Goal: Transaction & Acquisition: Obtain resource

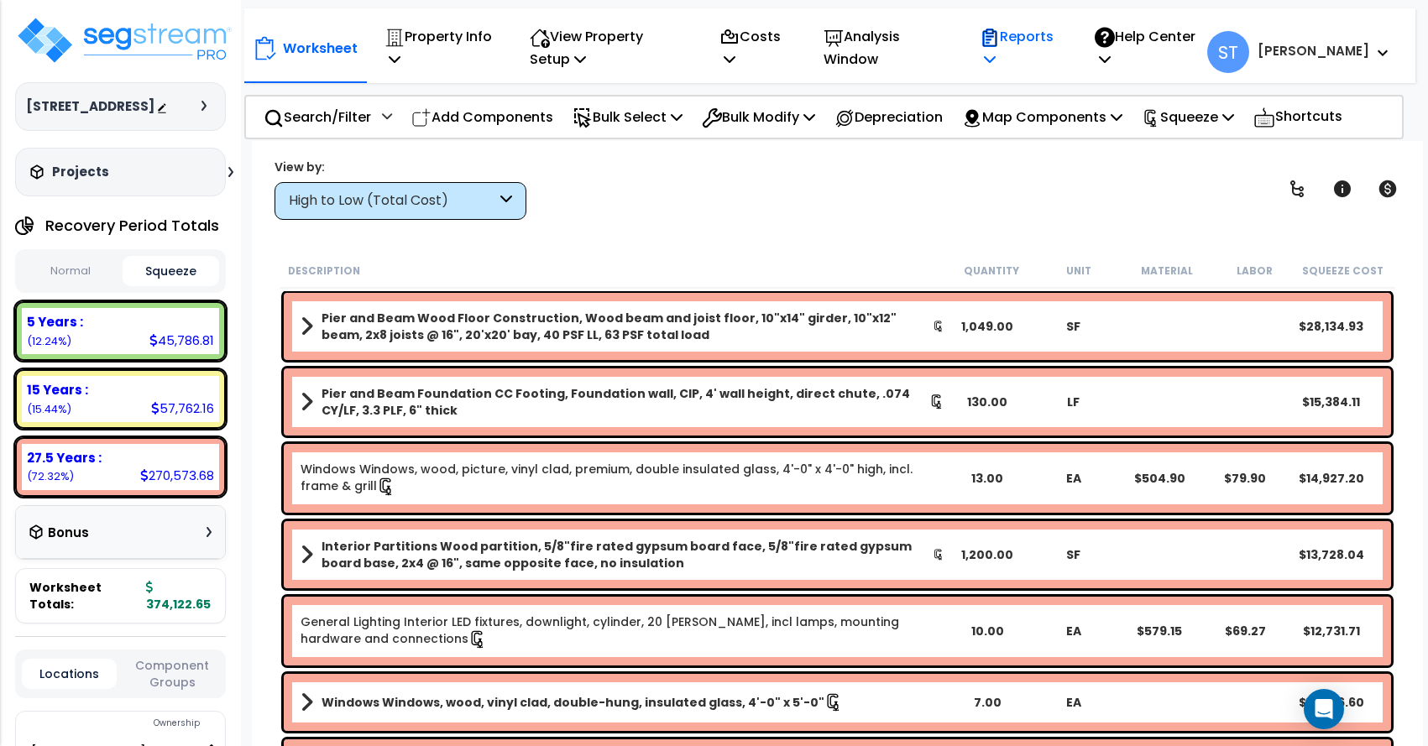
click at [1058, 48] on p "Reports" at bounding box center [1018, 47] width 79 height 45
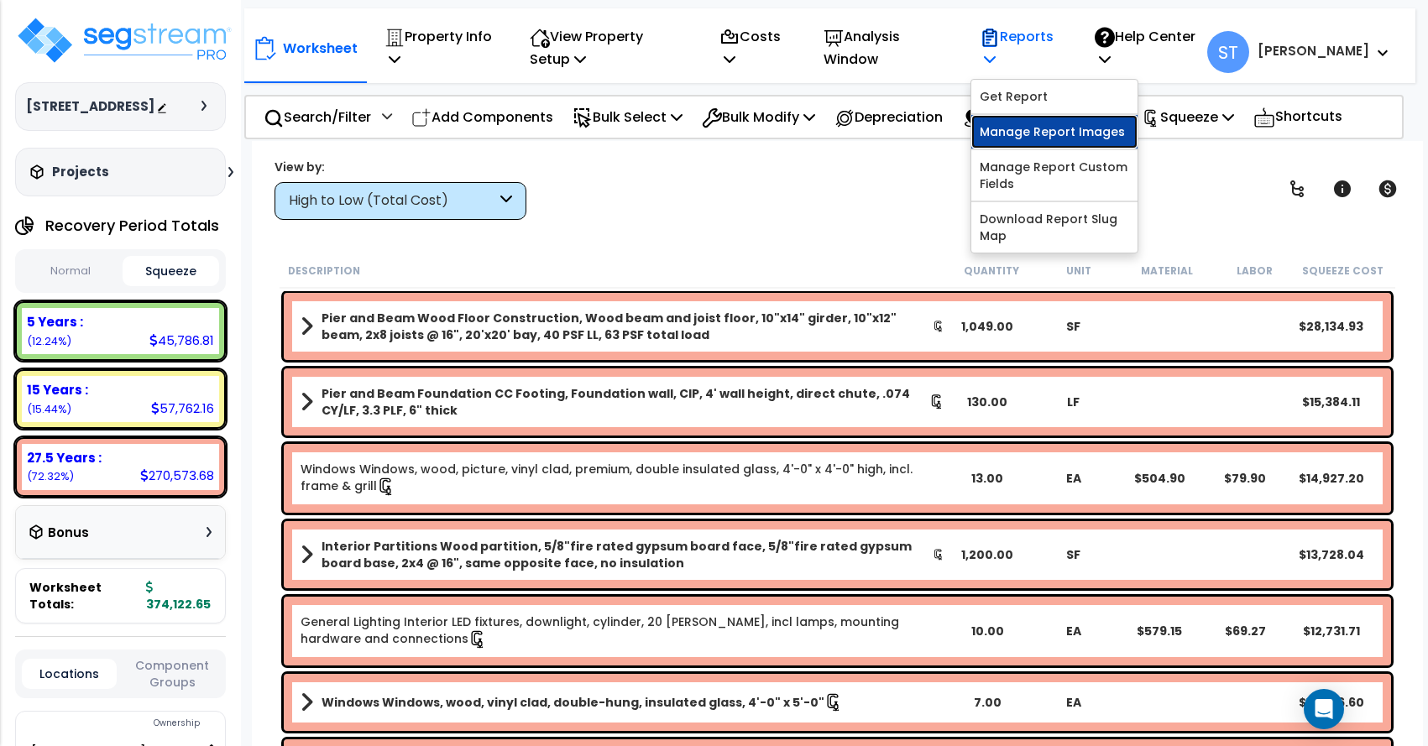
click at [1068, 138] on link "Manage Report Images" at bounding box center [1054, 132] width 166 height 34
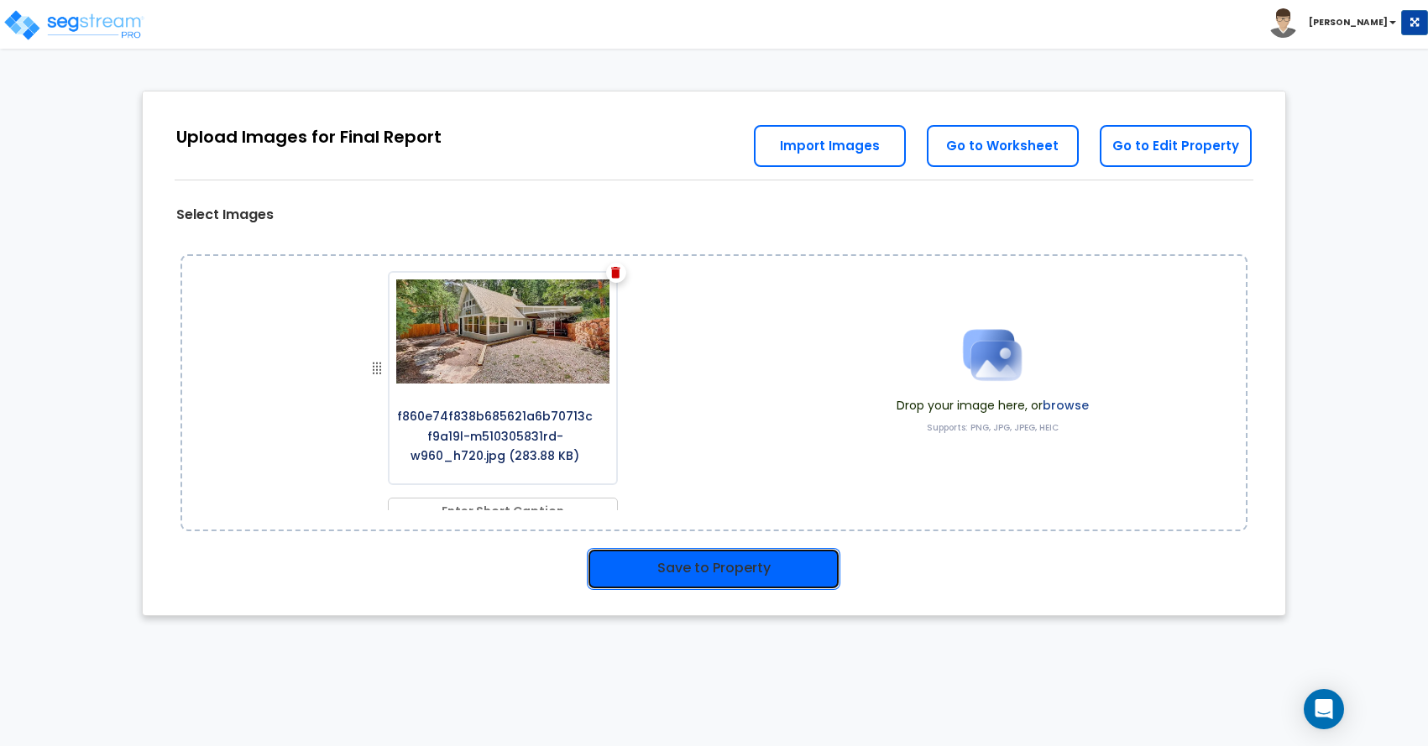
click at [676, 562] on button "Save to Property" at bounding box center [713, 569] width 253 height 42
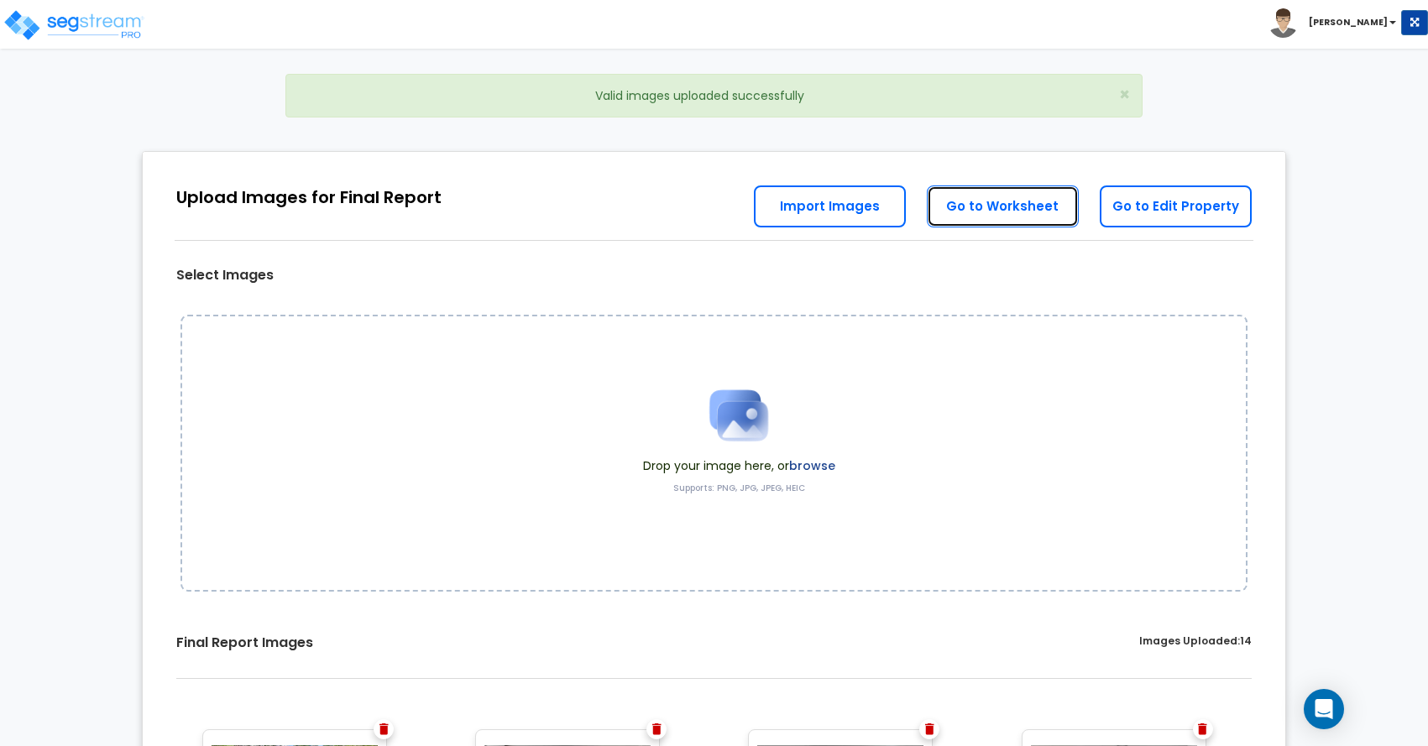
click at [953, 200] on link "Go to Worksheet" at bounding box center [1003, 206] width 152 height 42
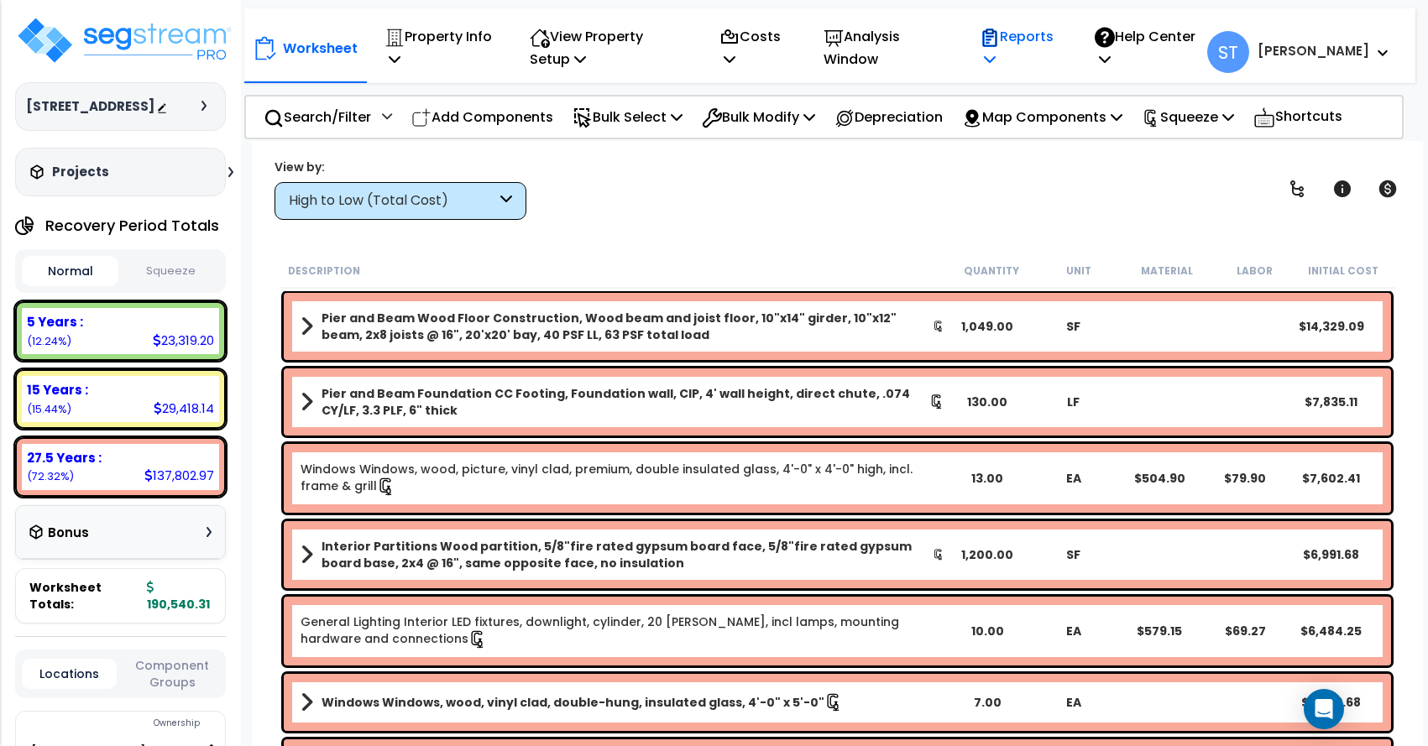
click at [1058, 51] on p "Reports" at bounding box center [1018, 47] width 79 height 45
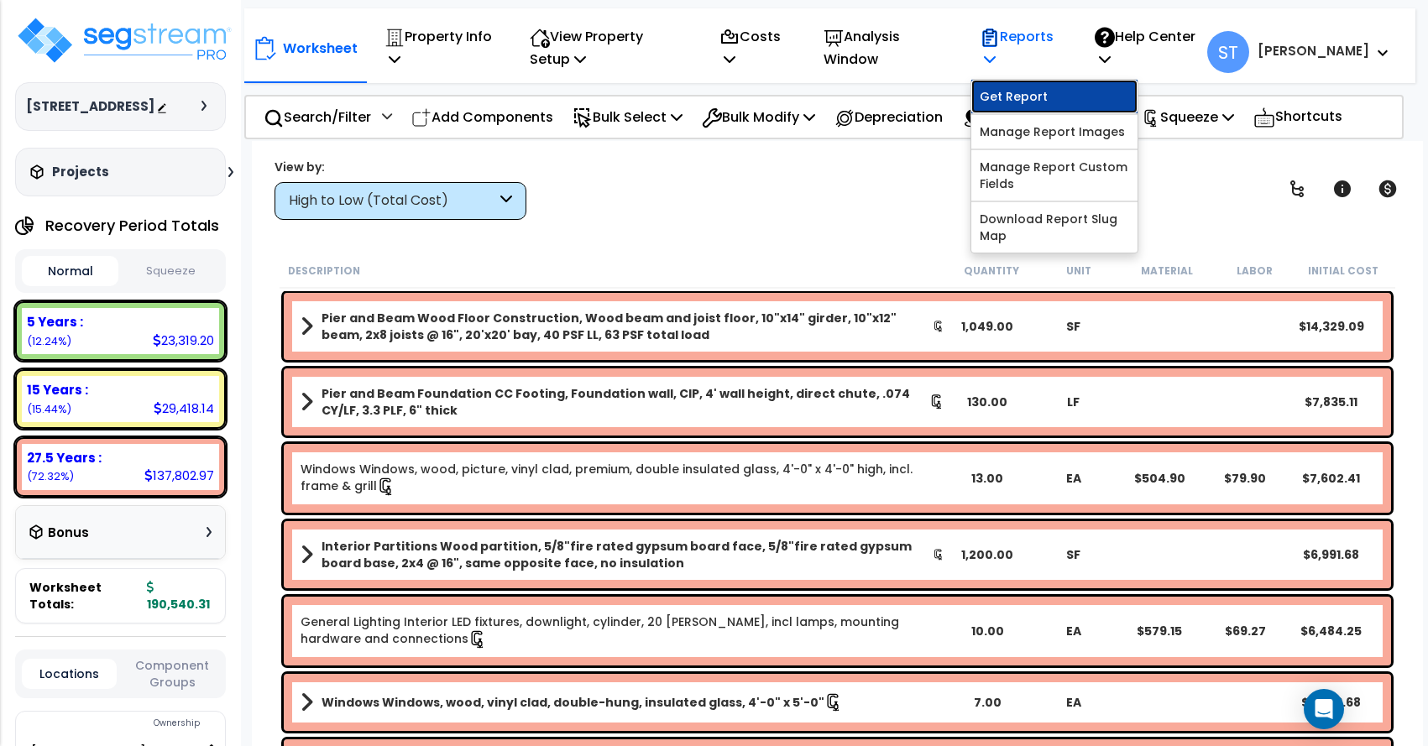
click at [1065, 91] on link "Get Report" at bounding box center [1054, 97] width 166 height 34
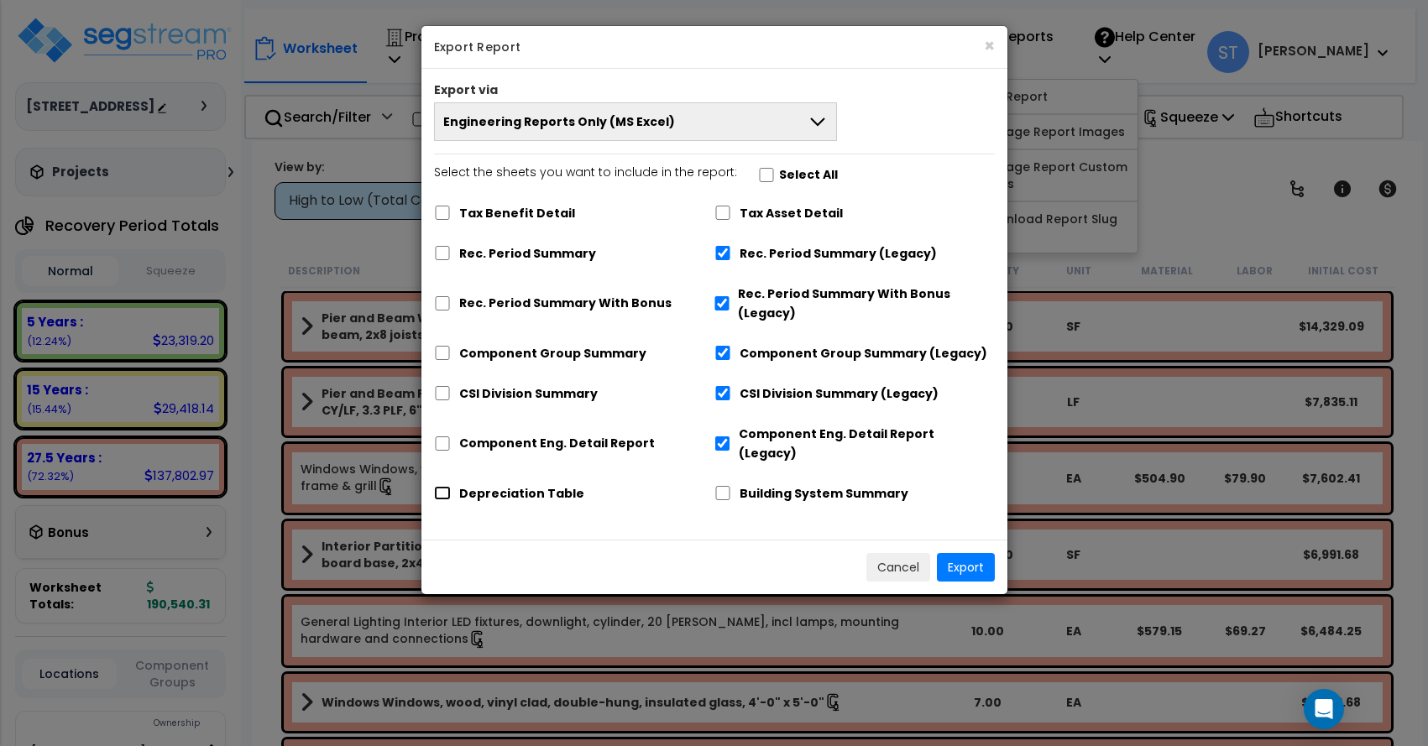
click at [440, 486] on input "Depreciation Table" at bounding box center [442, 493] width 17 height 14
checkbox input "true"
click at [973, 553] on button "Export" at bounding box center [966, 567] width 58 height 29
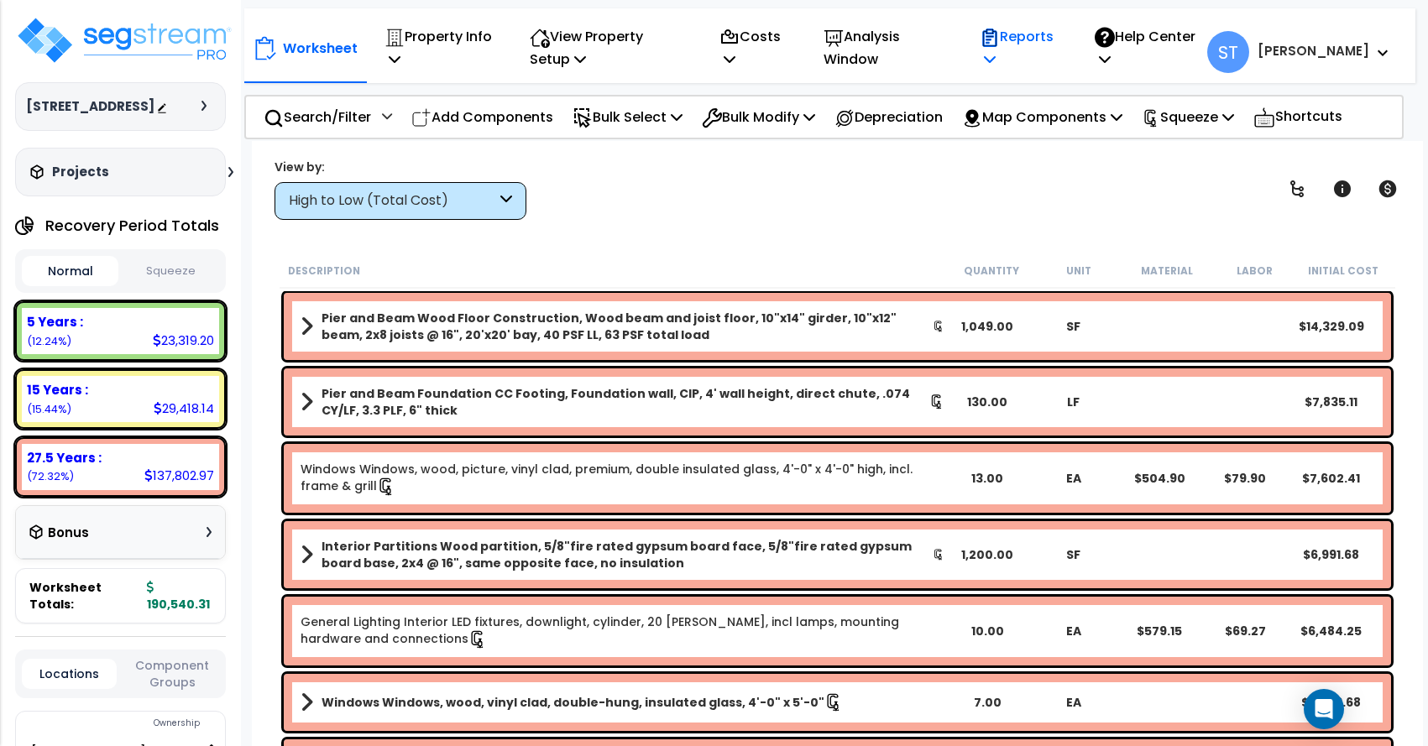
click at [1058, 34] on p "Reports" at bounding box center [1018, 47] width 79 height 45
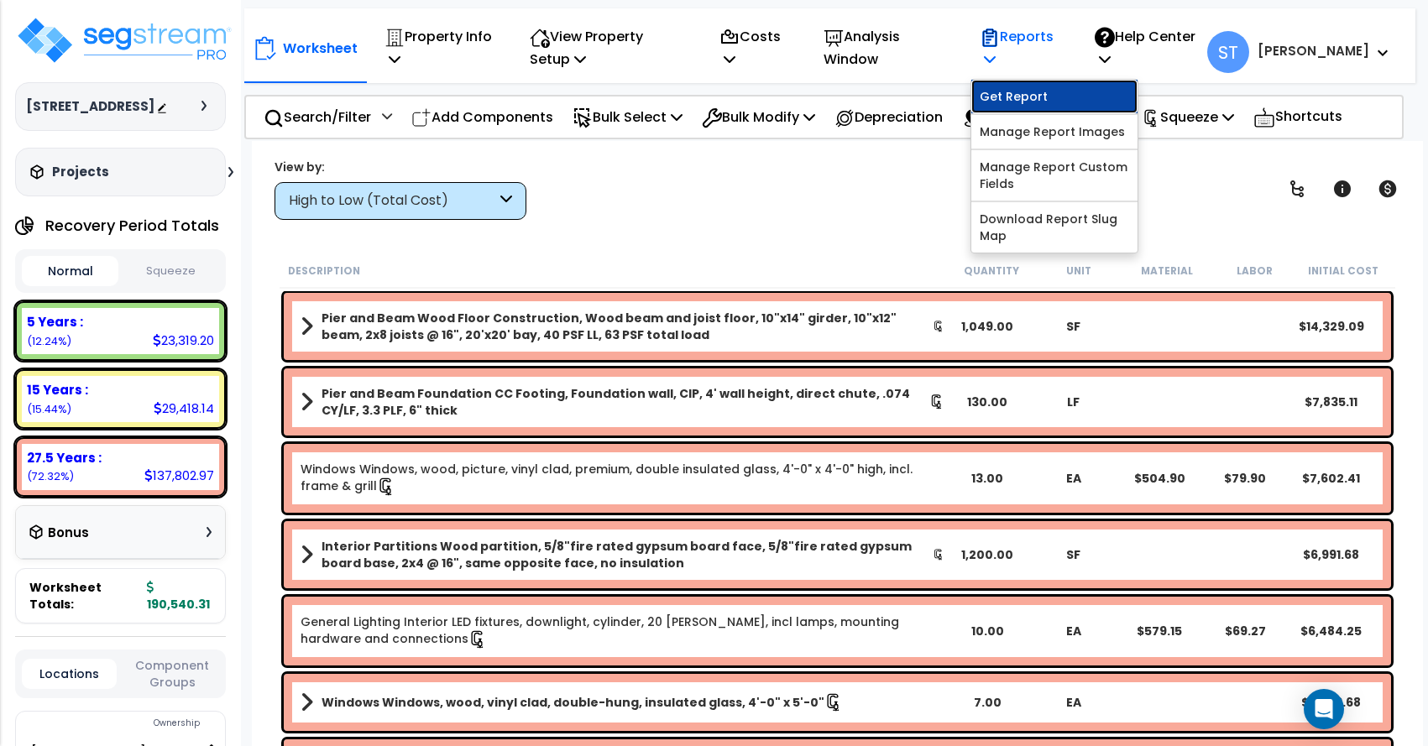
click at [1073, 100] on link "Get Report" at bounding box center [1054, 97] width 166 height 34
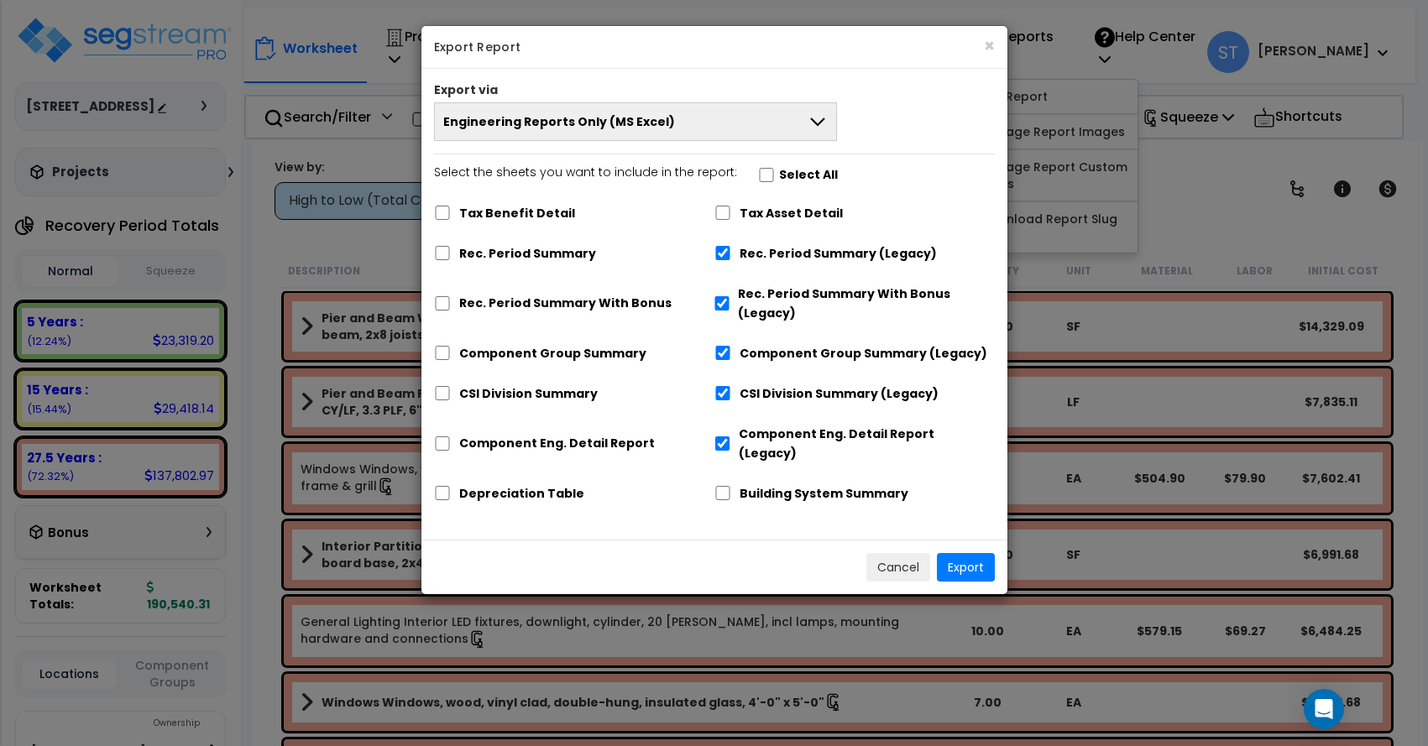
click at [614, 132] on button "Engineering Reports Only (MS Excel)" at bounding box center [636, 121] width 404 height 39
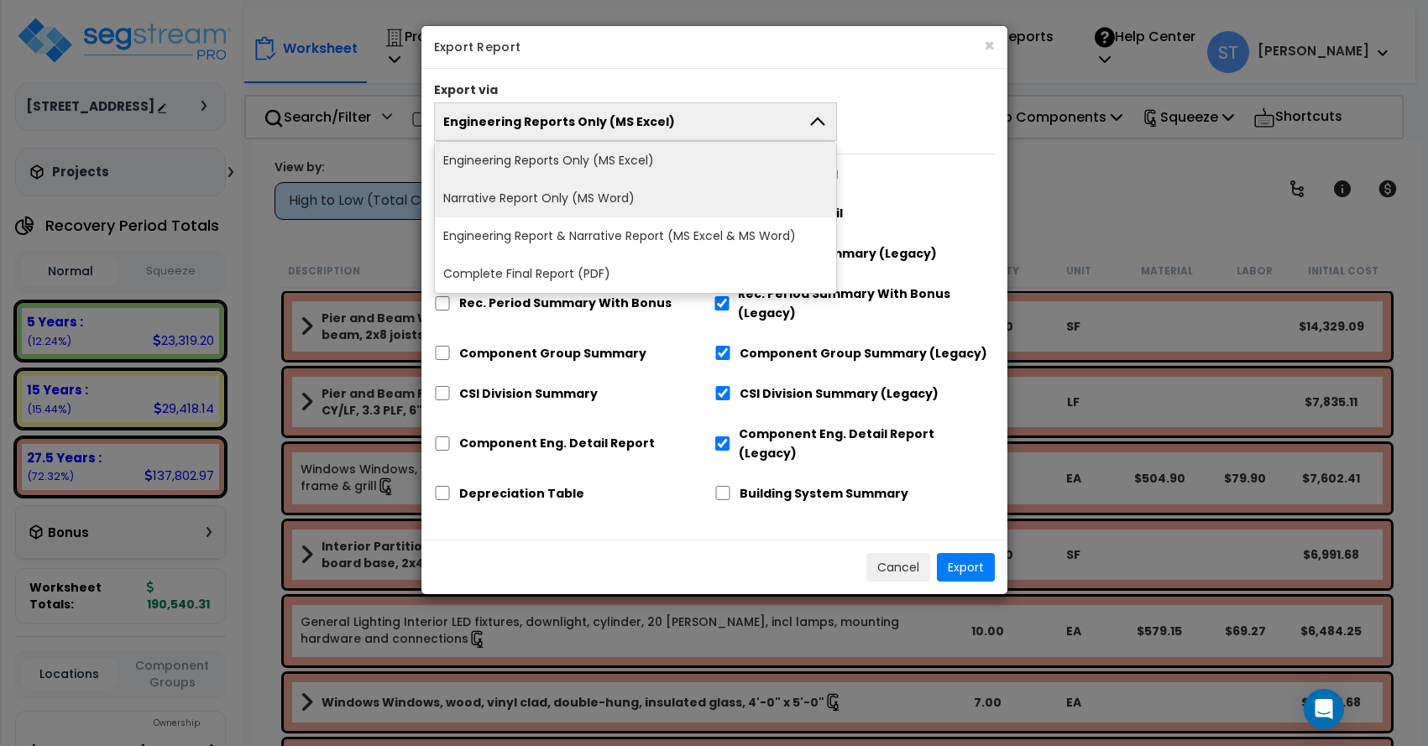
click at [599, 190] on li "Narrative Report Only (MS Word)" at bounding box center [636, 199] width 402 height 38
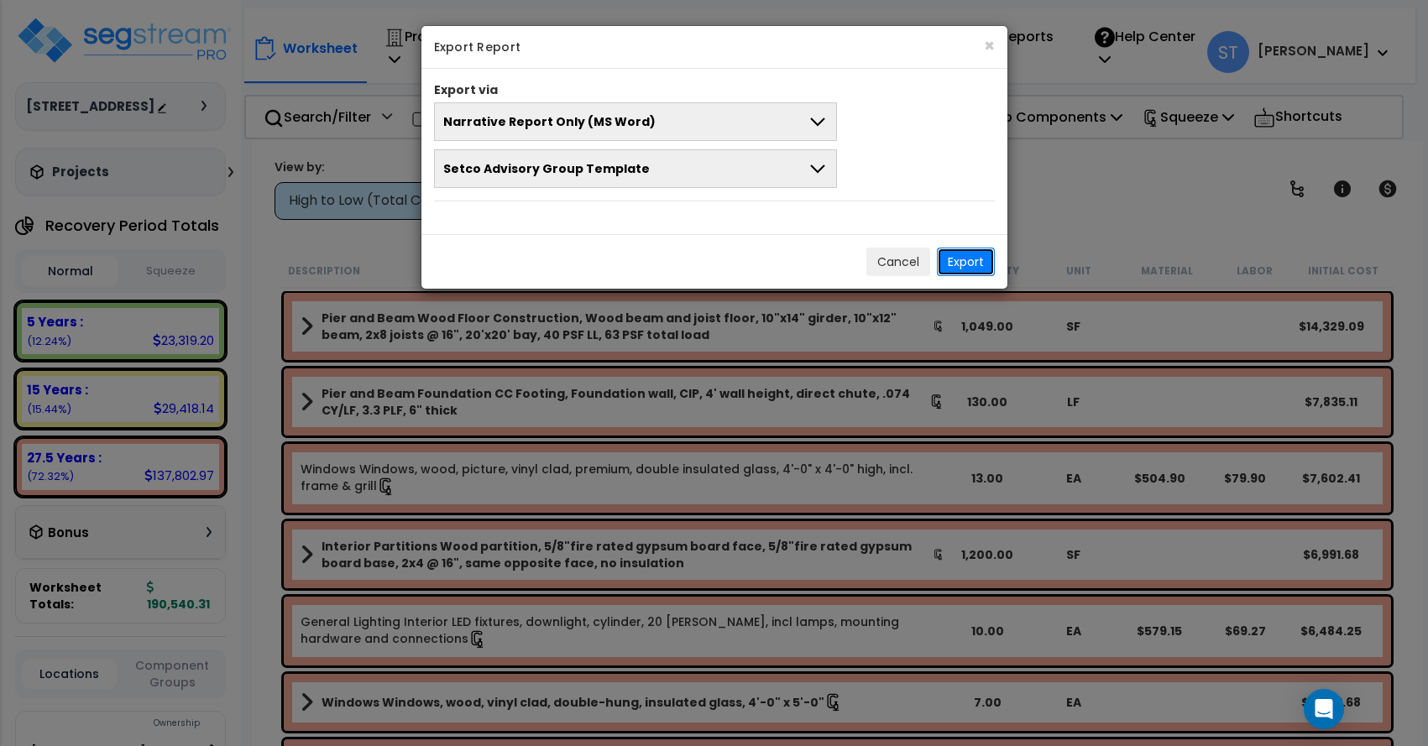
click at [951, 257] on button "Export" at bounding box center [966, 262] width 58 height 29
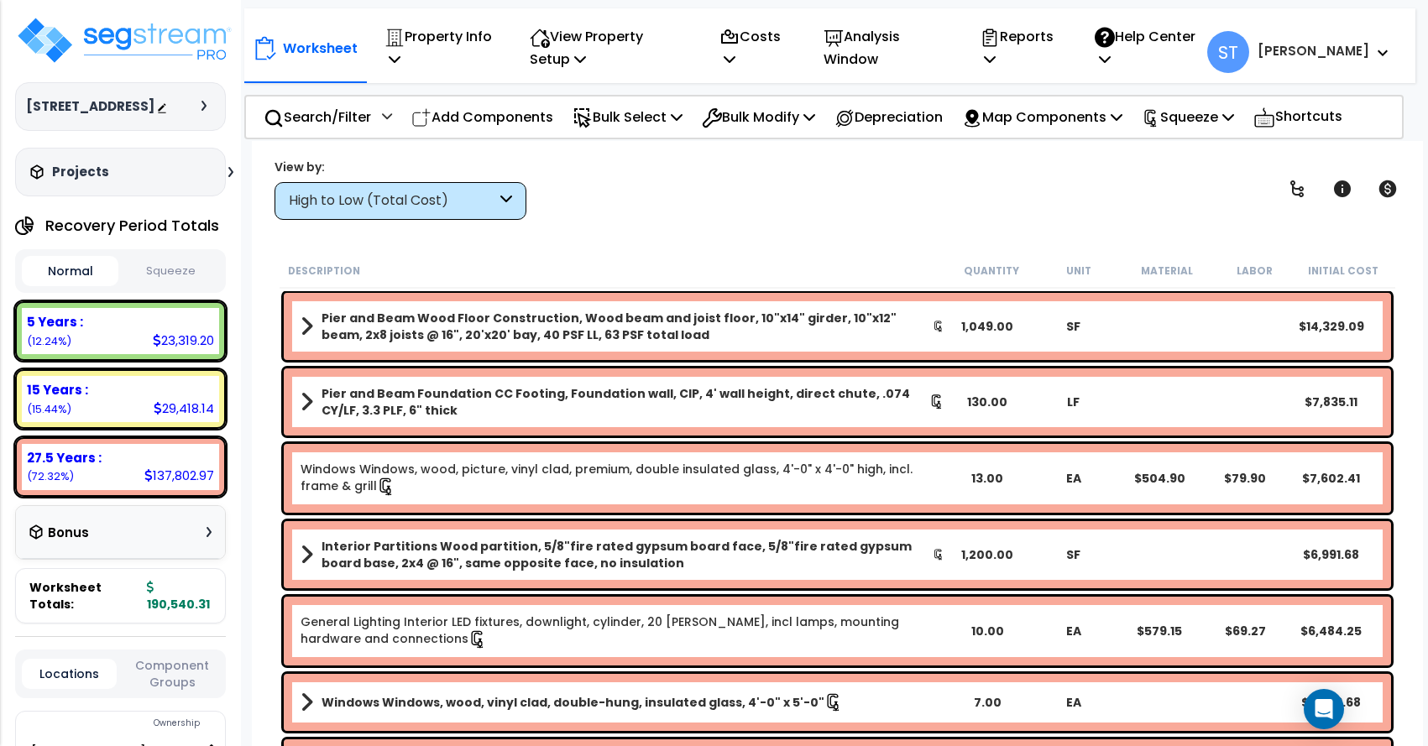
click at [1384, 50] on icon at bounding box center [1382, 53] width 10 height 7
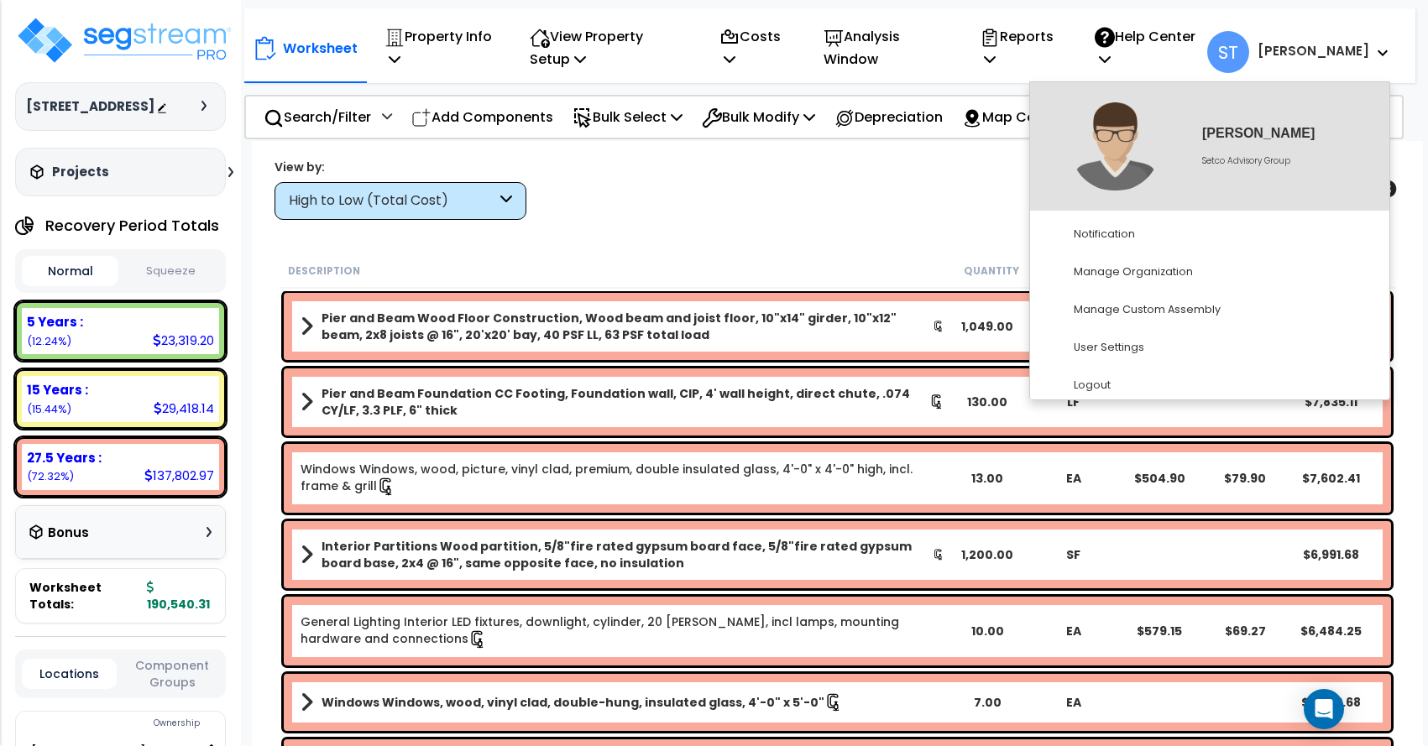
click at [1384, 50] on icon at bounding box center [1382, 53] width 10 height 7
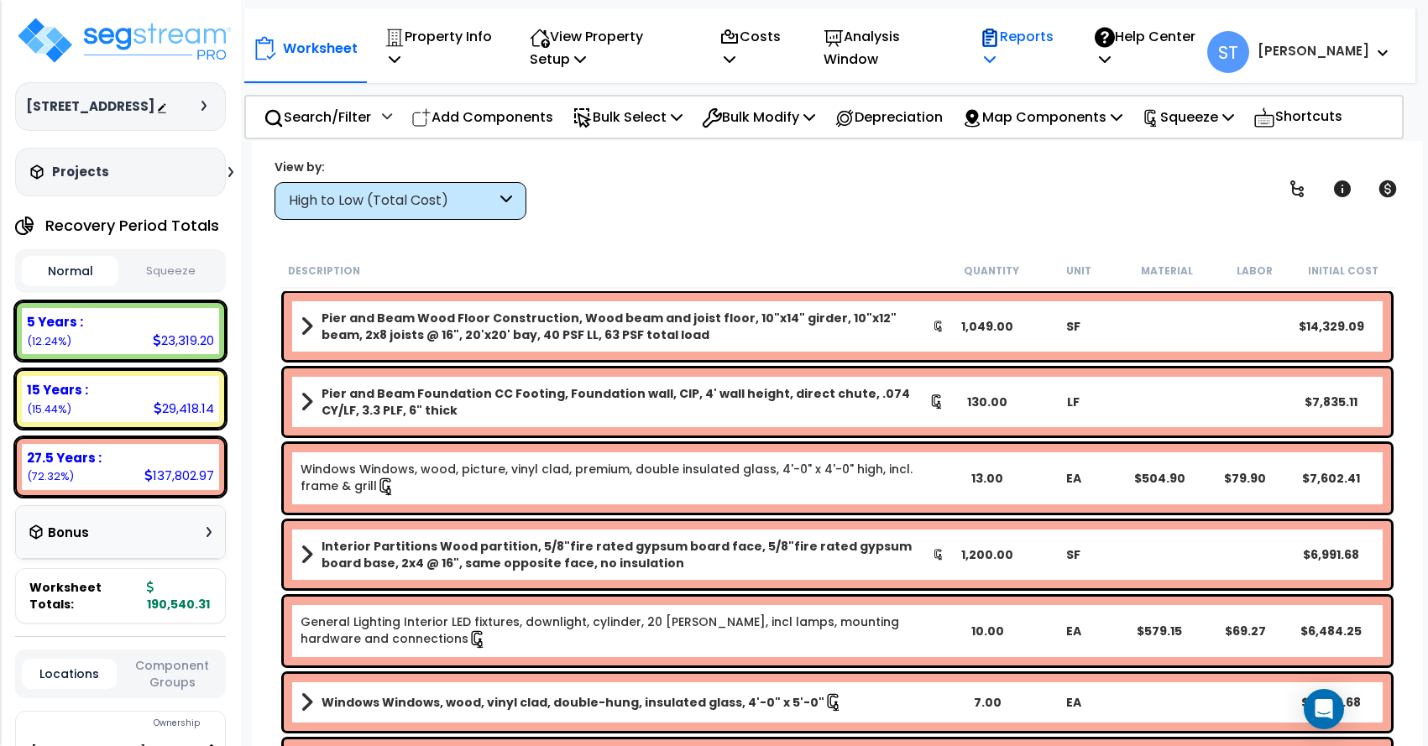
click at [1000, 41] on icon at bounding box center [989, 38] width 20 height 20
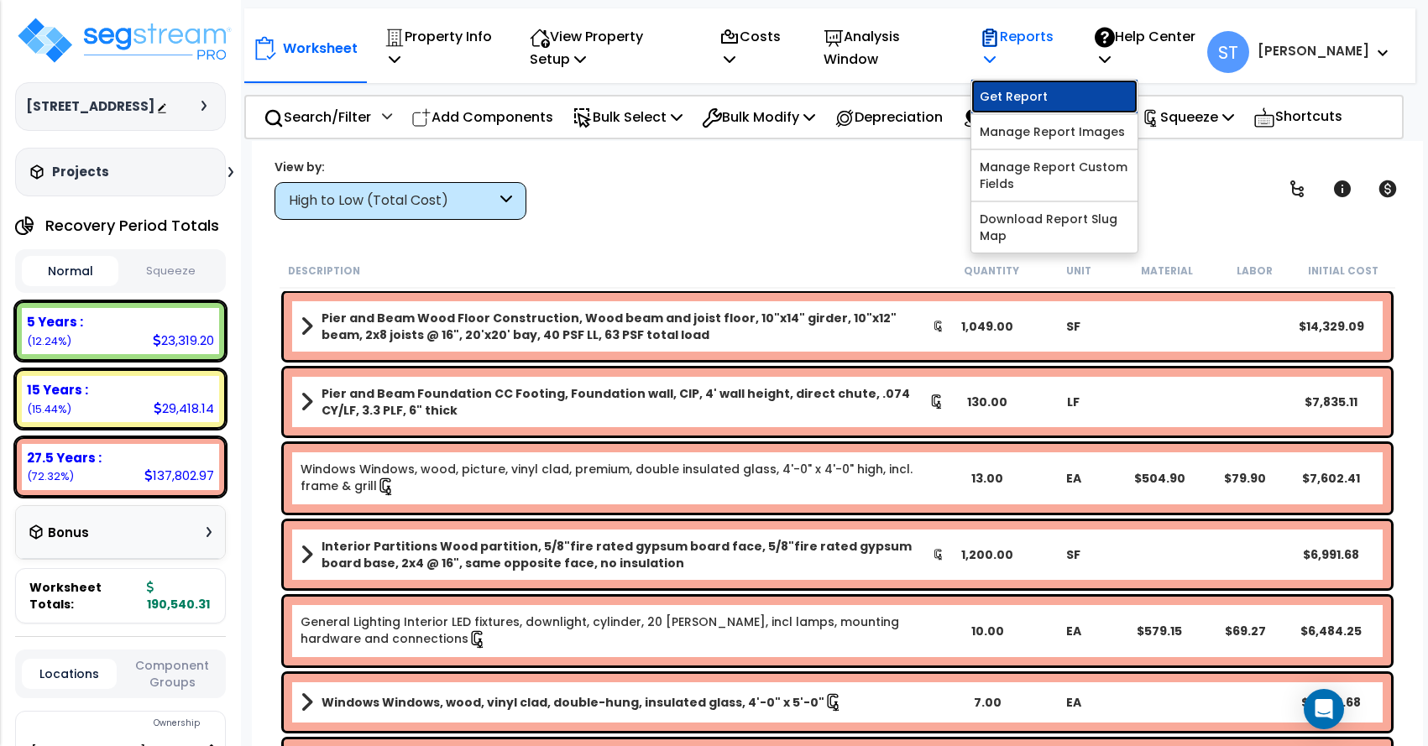
click at [1057, 98] on link "Get Report" at bounding box center [1054, 97] width 166 height 34
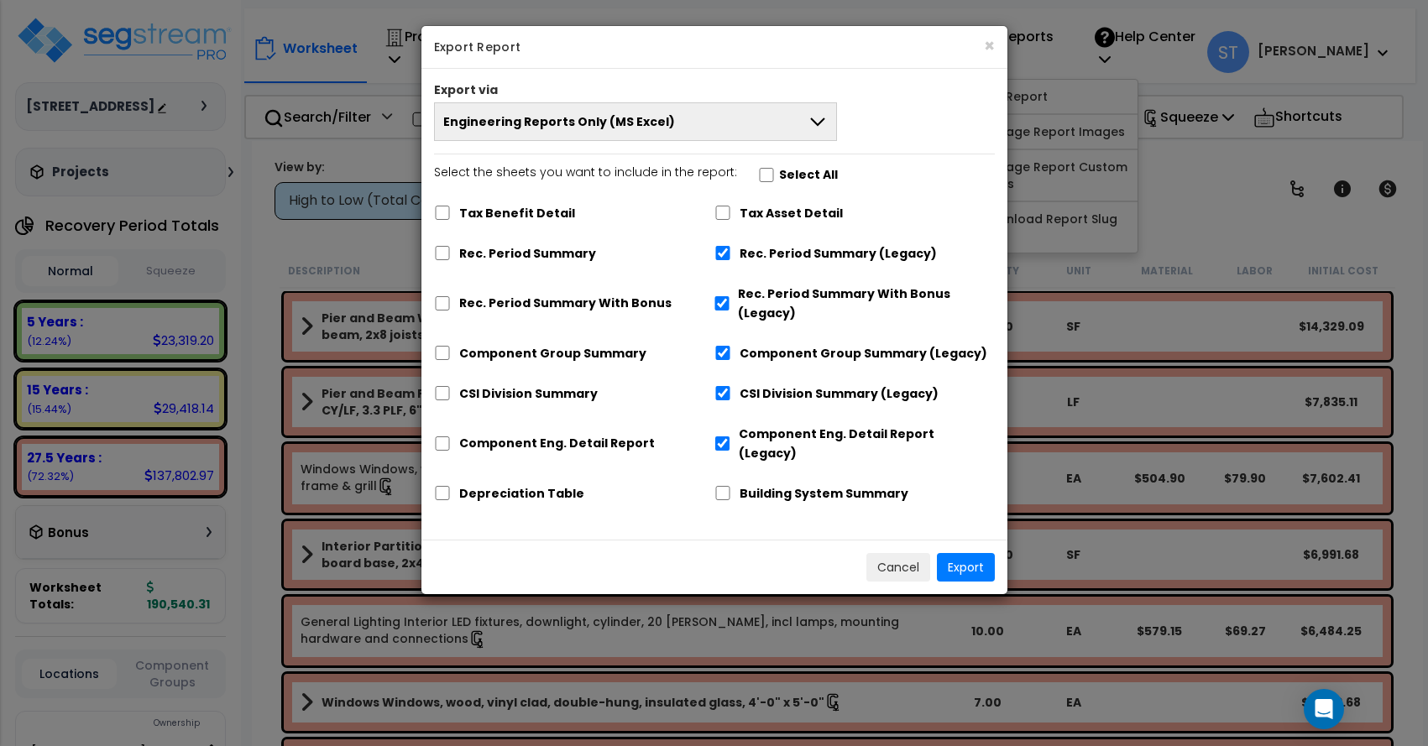
click at [619, 123] on span "Engineering Reports Only (MS Excel)" at bounding box center [559, 121] width 232 height 17
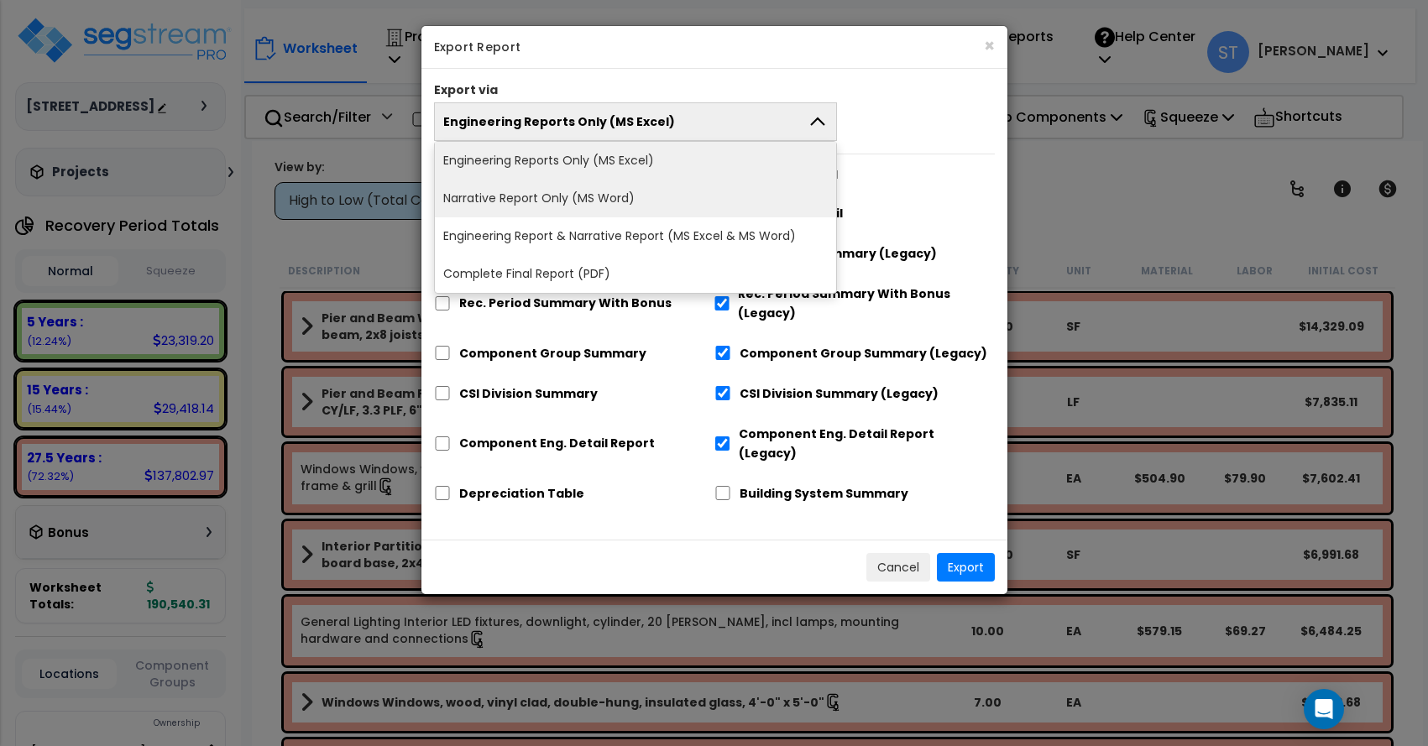
click at [604, 192] on li "Narrative Report Only (MS Word)" at bounding box center [636, 199] width 402 height 38
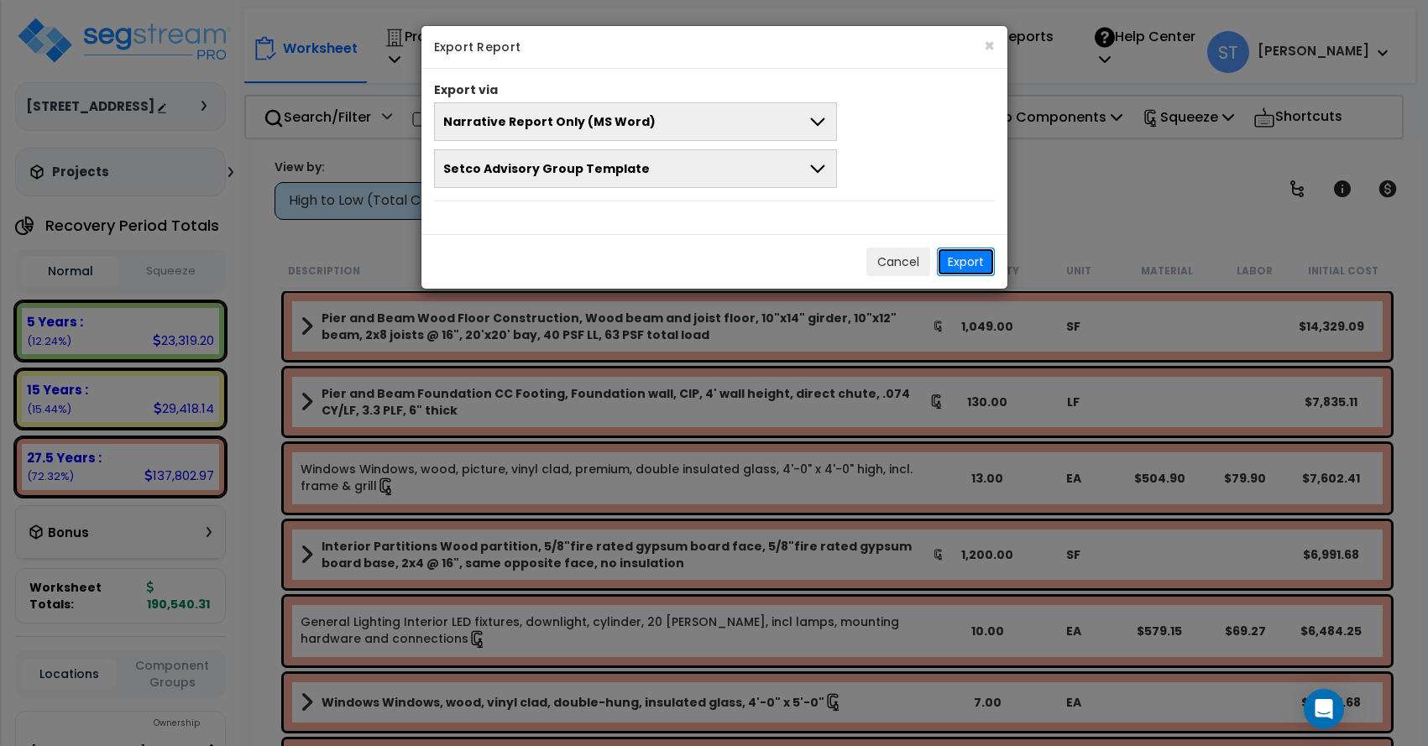
click at [979, 258] on button "Export" at bounding box center [966, 262] width 58 height 29
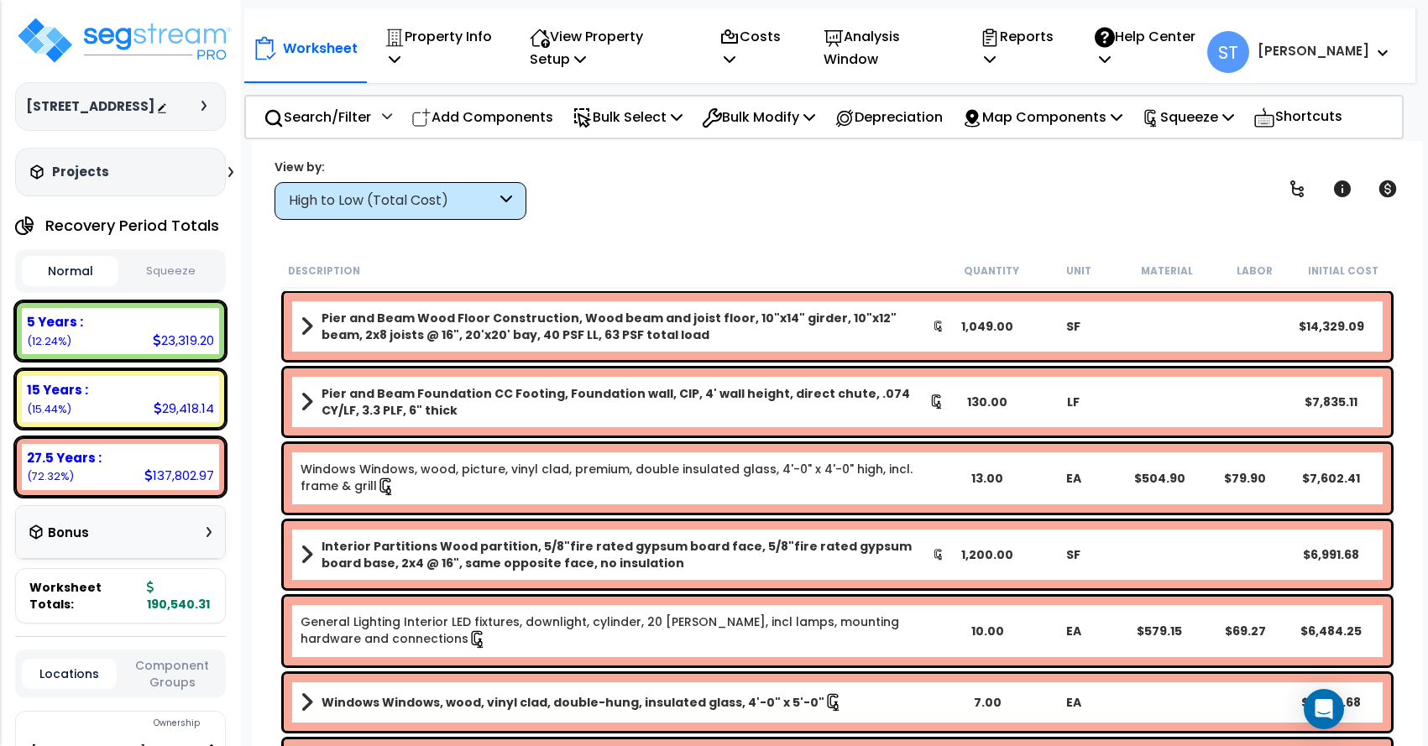
click at [616, 256] on div "Description Quantity Unit Material Labor Initial Cost" at bounding box center [836, 270] width 1115 height 35
